Goal: Ask a question

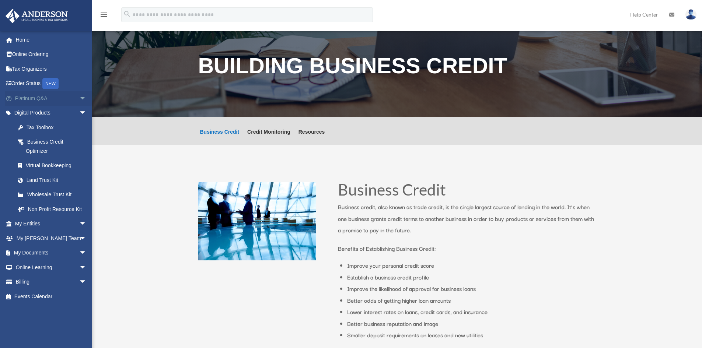
click at [79, 95] on span "arrow_drop_down" at bounding box center [86, 98] width 15 height 15
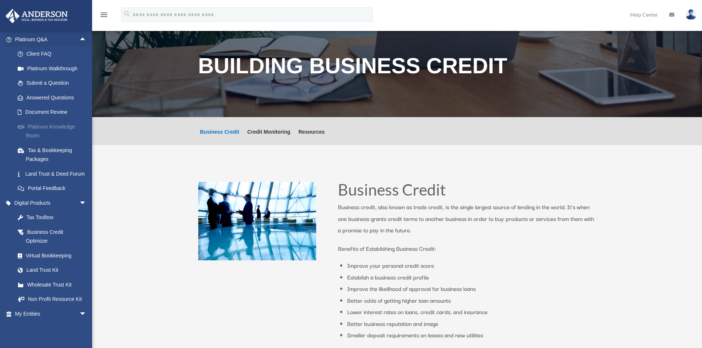
scroll to position [140, 0]
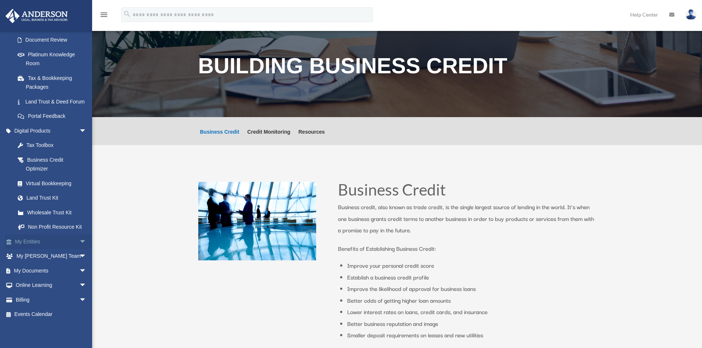
click at [79, 240] on span "arrow_drop_down" at bounding box center [86, 241] width 15 height 15
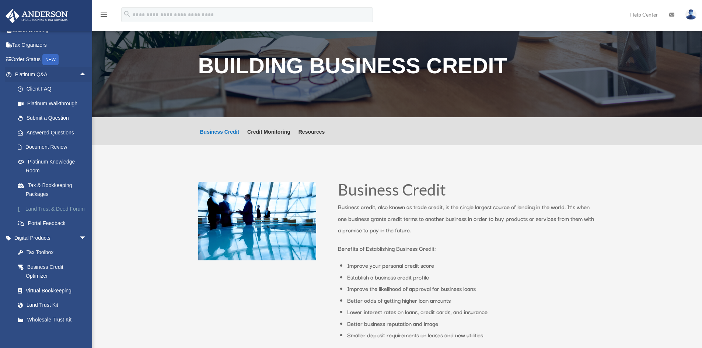
scroll to position [7, 0]
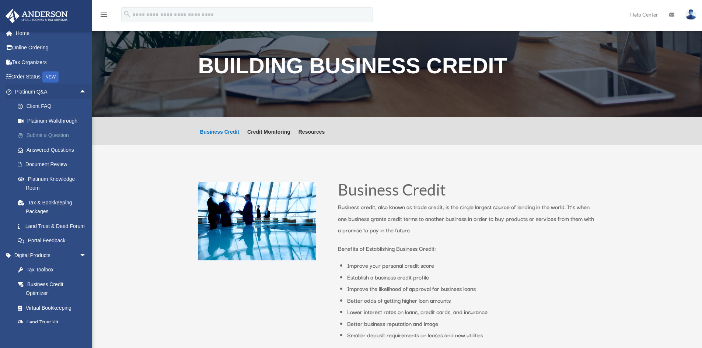
click at [36, 136] on link "Submit a Question" at bounding box center [53, 135] width 87 height 15
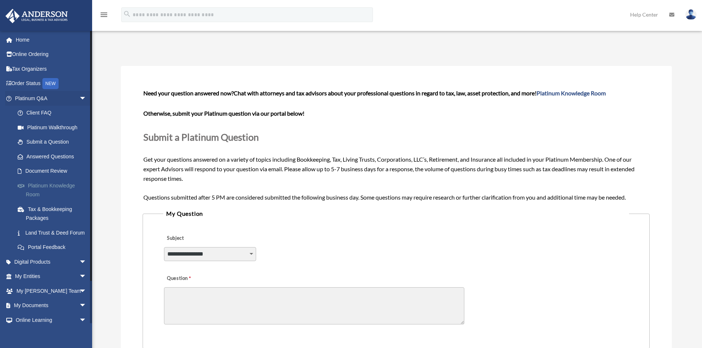
click at [41, 189] on link "Platinum Knowledge Room" at bounding box center [53, 190] width 87 height 24
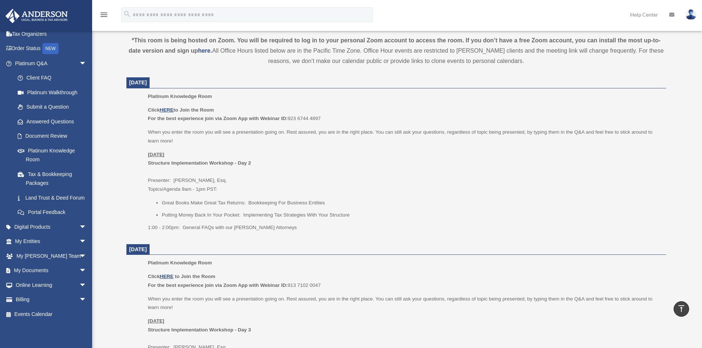
scroll to position [221, 0]
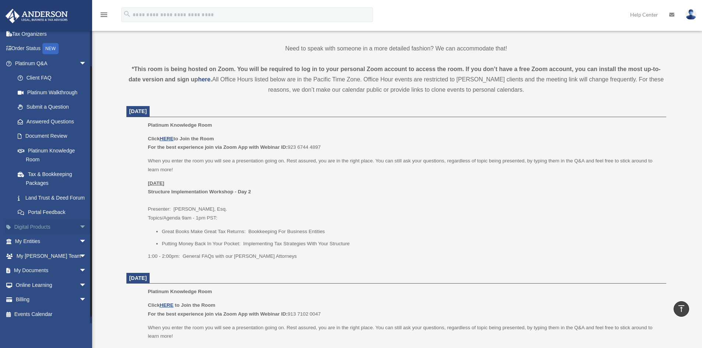
click at [79, 231] on span "arrow_drop_down" at bounding box center [86, 227] width 15 height 15
